Goal: Information Seeking & Learning: Learn about a topic

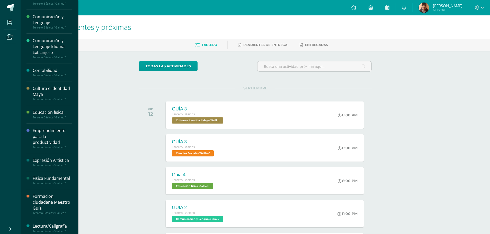
scroll to position [77, 0]
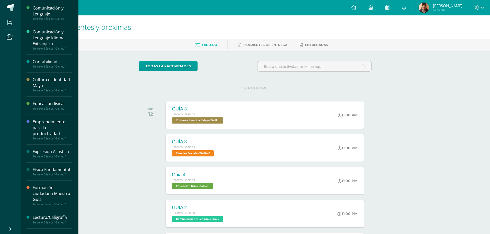
click at [48, 120] on div "Emprendimiento para la productividad" at bounding box center [52, 128] width 39 height 18
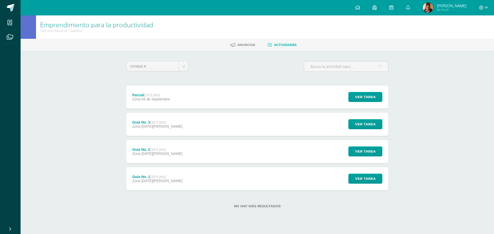
click at [159, 103] on div "Parcial (15.0 pts) Zona [DATE]" at bounding box center [151, 97] width 50 height 23
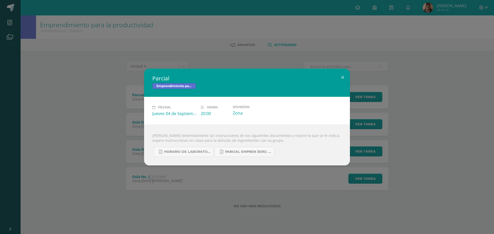
click at [104, 156] on div "Parcial Emprendimiento para la productividad Fecha: Jueves 04 de Septiembre Hor…" at bounding box center [247, 117] width 490 height 97
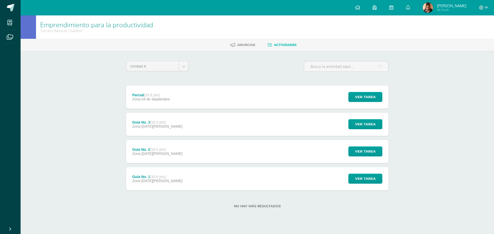
click at [146, 174] on div "Guía No. 1 (10.0 pts) Zona 14 de Agosto" at bounding box center [157, 178] width 63 height 23
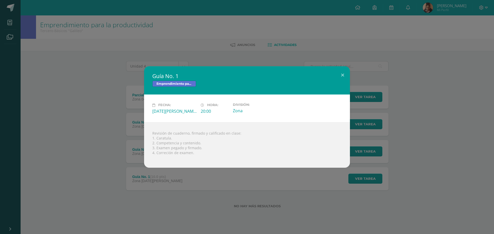
click at [64, 134] on div "Guía No. 1 Emprendimiento para la productividad Fecha: Jueves 14 de Agosto Hora…" at bounding box center [247, 116] width 490 height 101
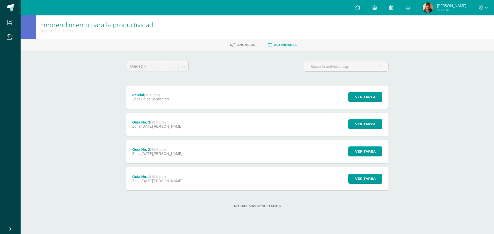
click at [163, 153] on div at bounding box center [247, 154] width 170 height 4
click at [163, 153] on div "Zona 22 de Agosto" at bounding box center [157, 154] width 50 height 4
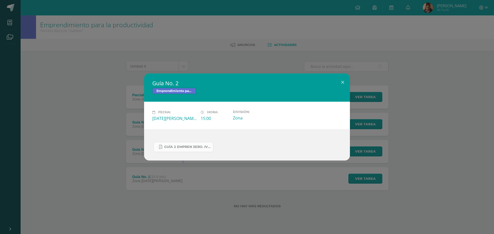
click at [166, 149] on span "GUÍA 2 EMPREN 3ERO. IV BIM.pdf" at bounding box center [187, 147] width 46 height 4
click at [88, 113] on div "Guía No. 2 Emprendimiento para la productividad Fecha: Viernes 22 de Agosto Hor…" at bounding box center [247, 117] width 490 height 87
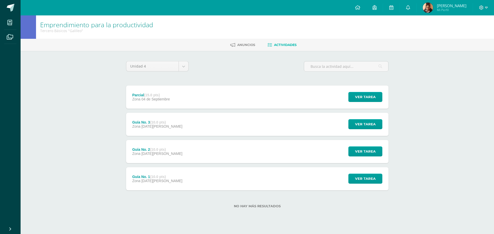
click at [155, 126] on span "29 de Agosto" at bounding box center [161, 127] width 41 height 4
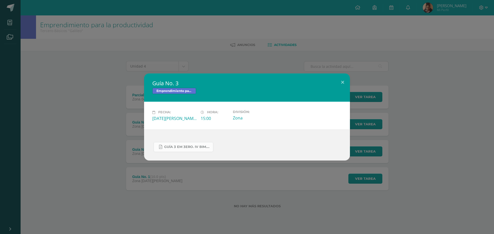
click at [177, 145] on span "GUÍA 3 EM 3ERO. IV BIM.docx.pdf" at bounding box center [187, 147] width 46 height 4
click at [97, 93] on div "Guía No. 3 Emprendimiento para la productividad Fecha: Viernes 29 de Agosto Hor…" at bounding box center [247, 117] width 490 height 87
